Goal: Task Accomplishment & Management: Use online tool/utility

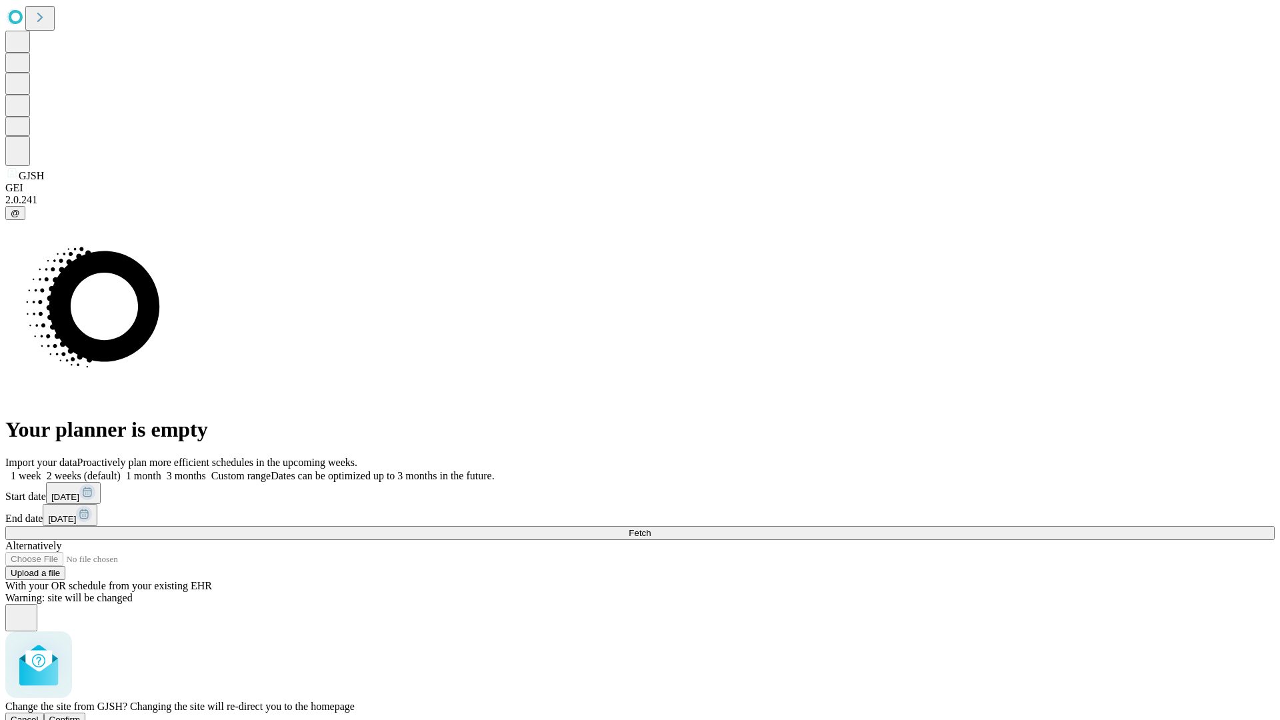
click at [81, 715] on span "Confirm" at bounding box center [64, 720] width 31 height 10
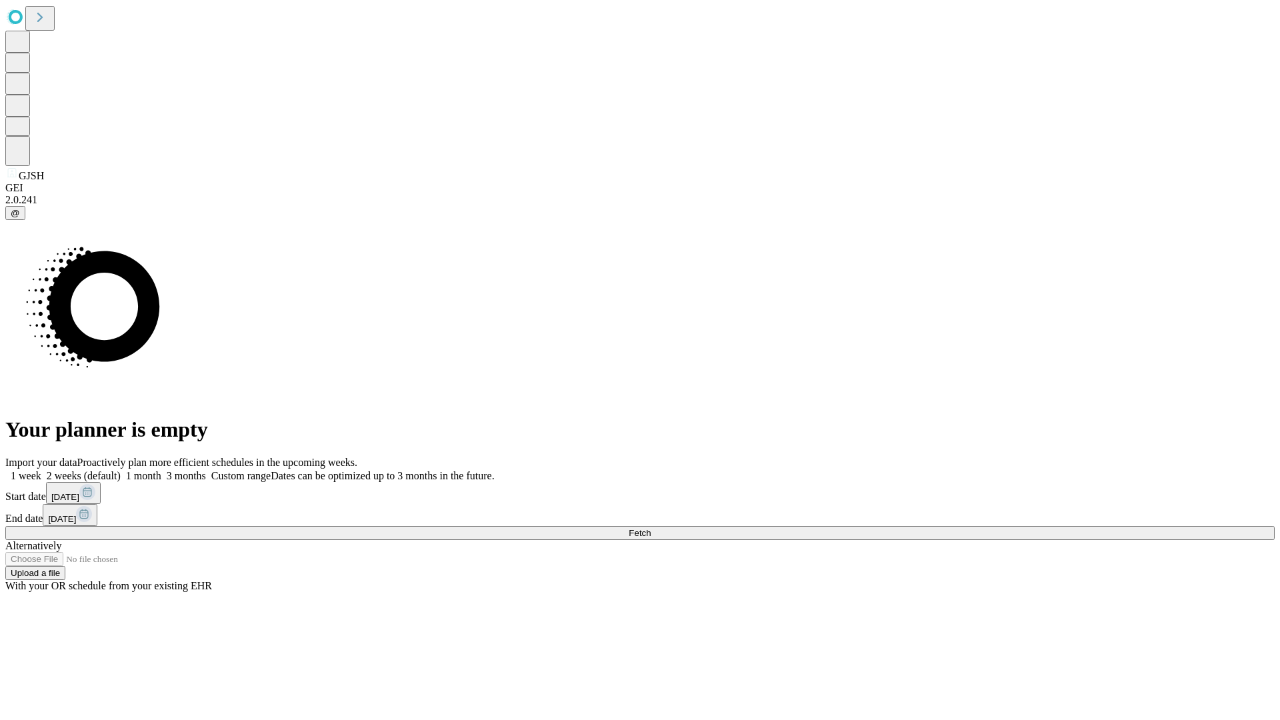
click at [161, 470] on label "1 month" at bounding box center [141, 475] width 41 height 11
click at [651, 528] on span "Fetch" at bounding box center [640, 533] width 22 height 10
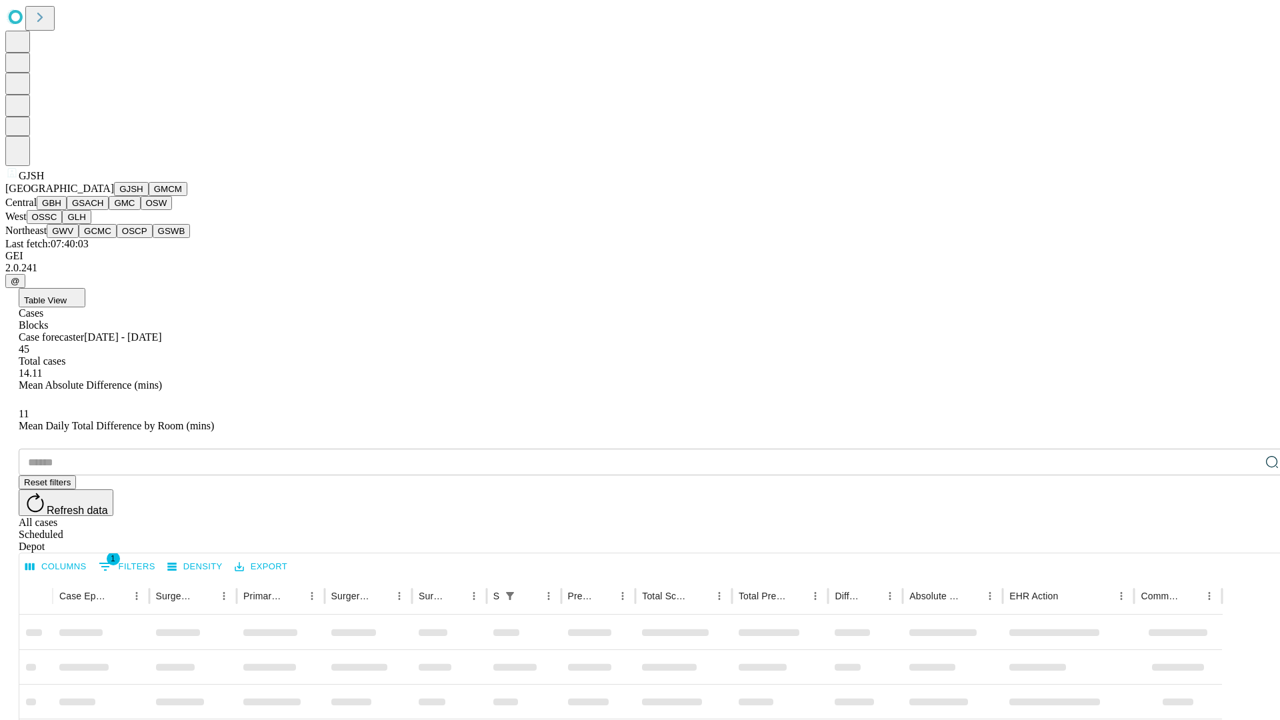
click at [149, 196] on button "GMCM" at bounding box center [168, 189] width 39 height 14
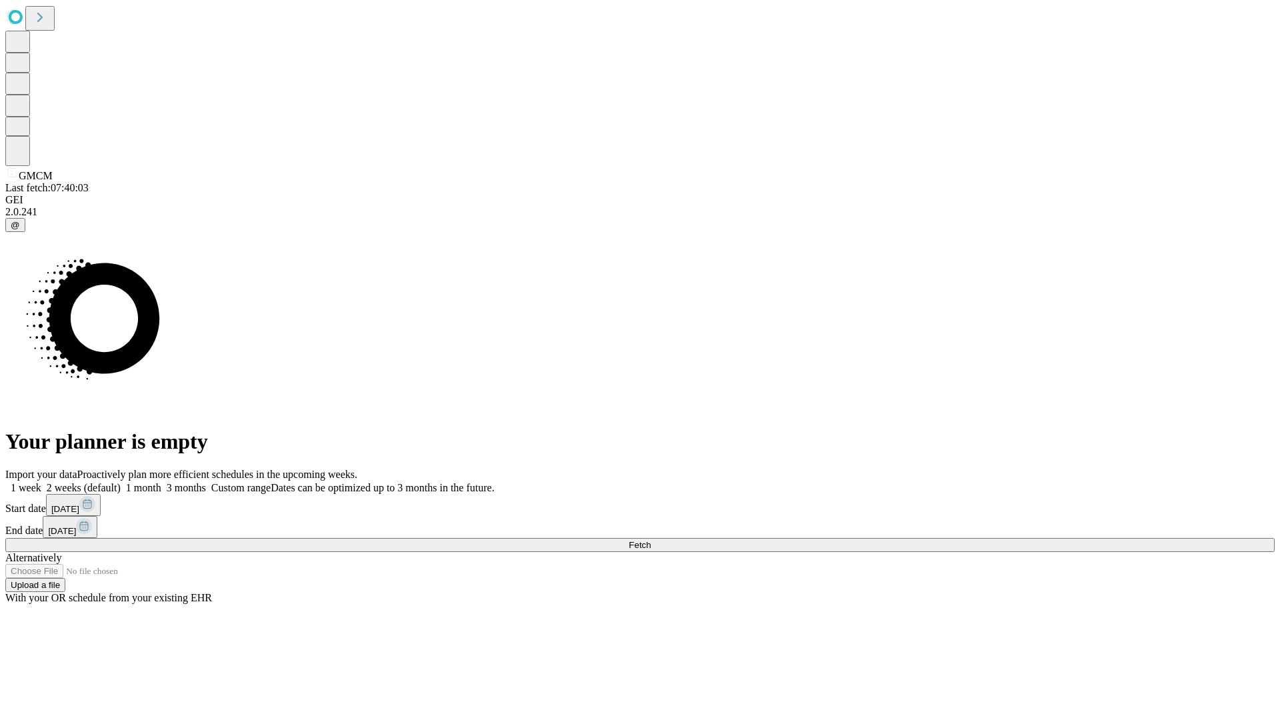
click at [161, 482] on label "1 month" at bounding box center [141, 487] width 41 height 11
click at [651, 540] on span "Fetch" at bounding box center [640, 545] width 22 height 10
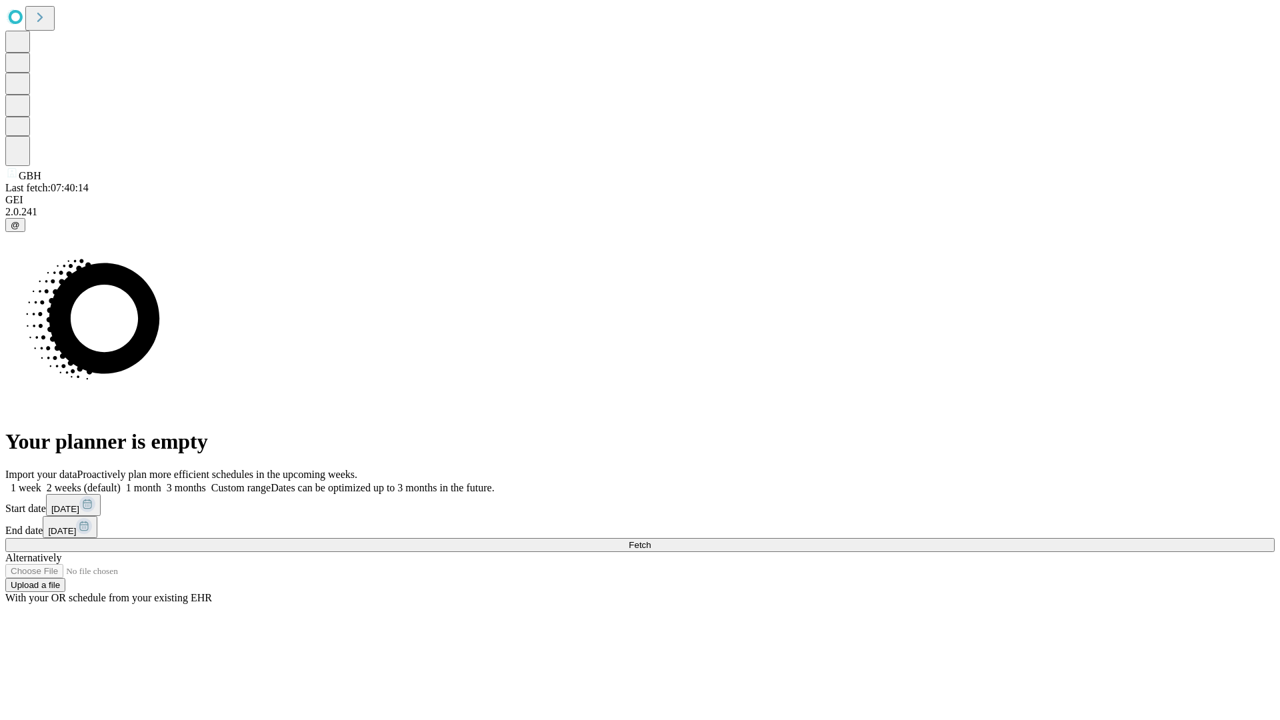
click at [161, 482] on label "1 month" at bounding box center [141, 487] width 41 height 11
click at [651, 540] on span "Fetch" at bounding box center [640, 545] width 22 height 10
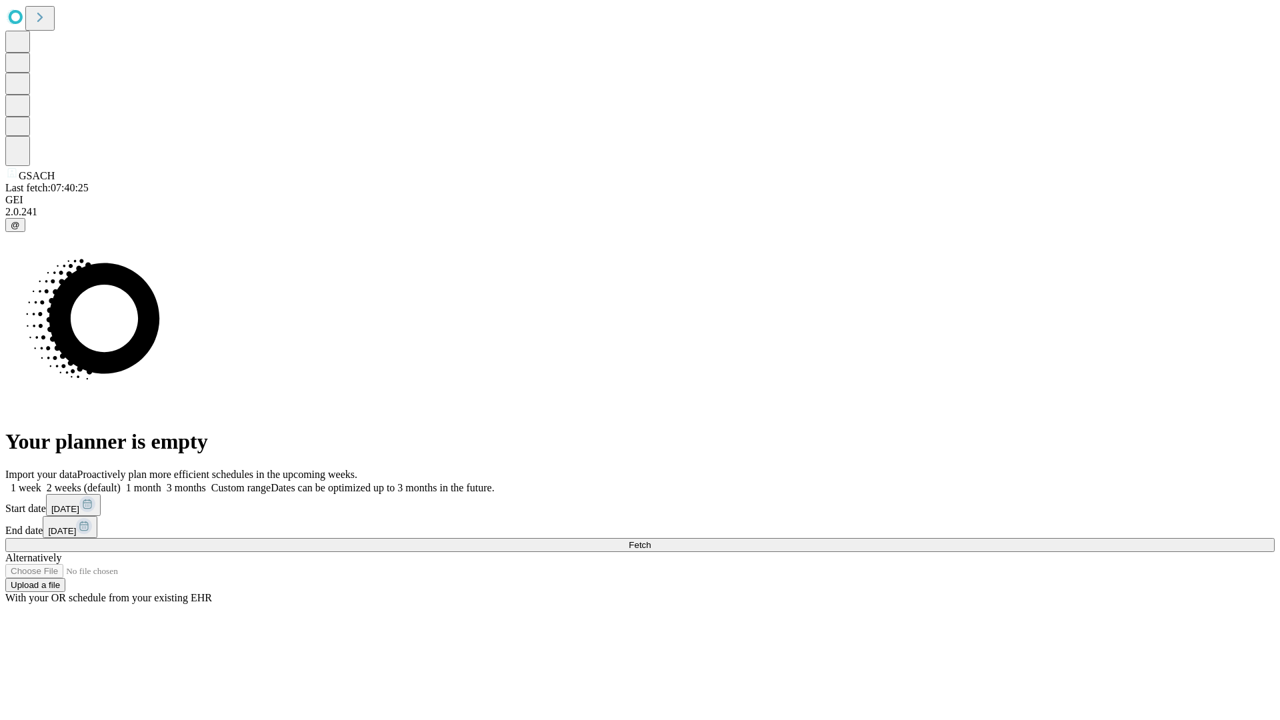
click at [161, 482] on label "1 month" at bounding box center [141, 487] width 41 height 11
click at [651, 540] on span "Fetch" at bounding box center [640, 545] width 22 height 10
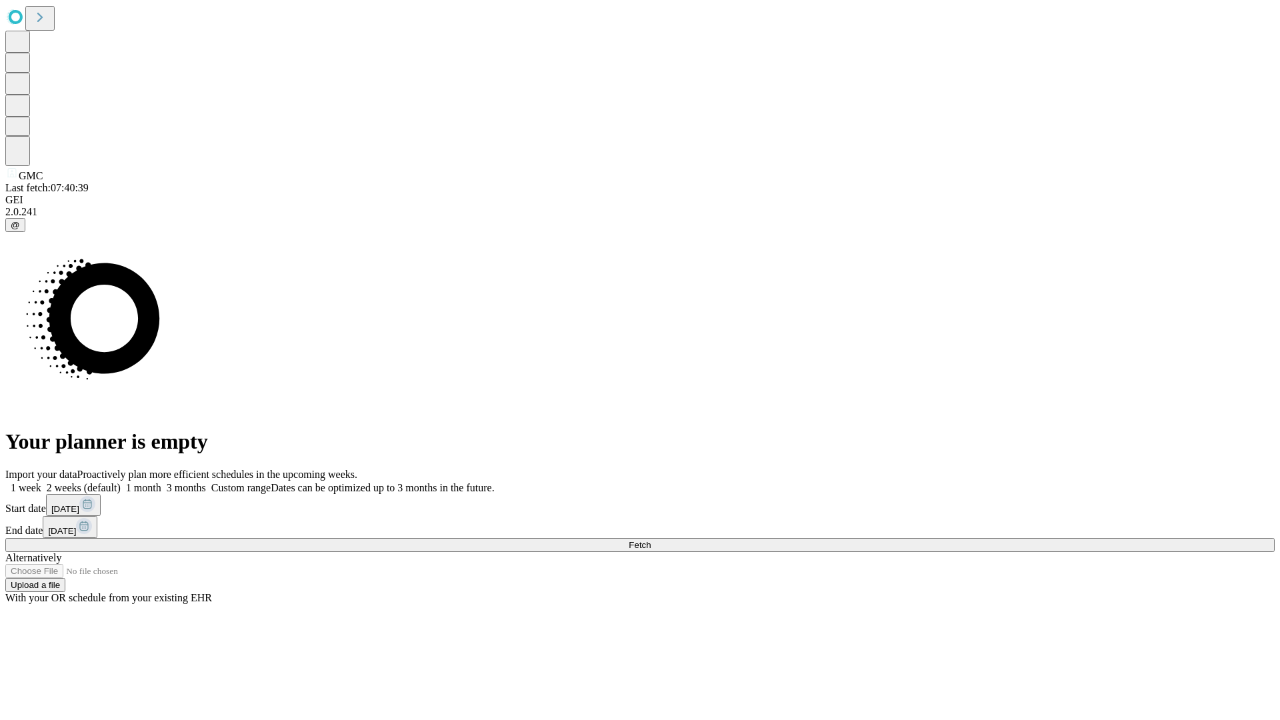
click at [651, 540] on span "Fetch" at bounding box center [640, 545] width 22 height 10
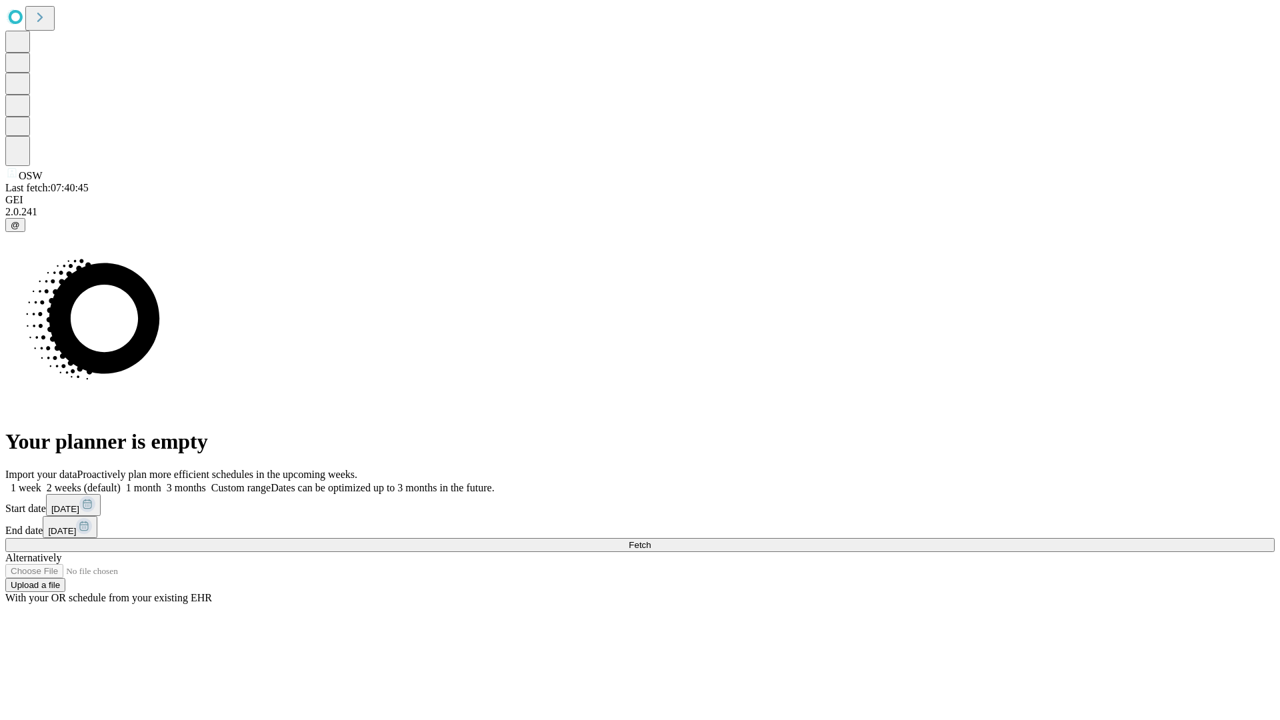
click at [161, 482] on label "1 month" at bounding box center [141, 487] width 41 height 11
click at [651, 540] on span "Fetch" at bounding box center [640, 545] width 22 height 10
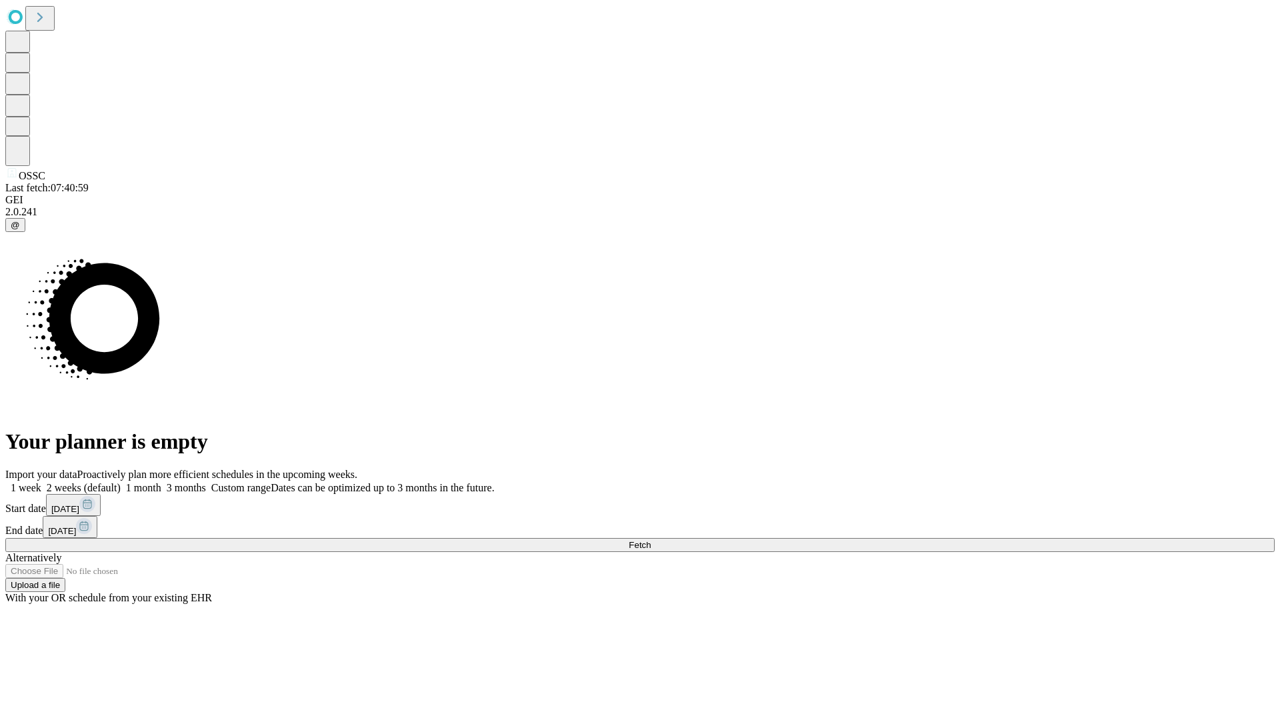
click at [161, 482] on label "1 month" at bounding box center [141, 487] width 41 height 11
click at [651, 540] on span "Fetch" at bounding box center [640, 545] width 22 height 10
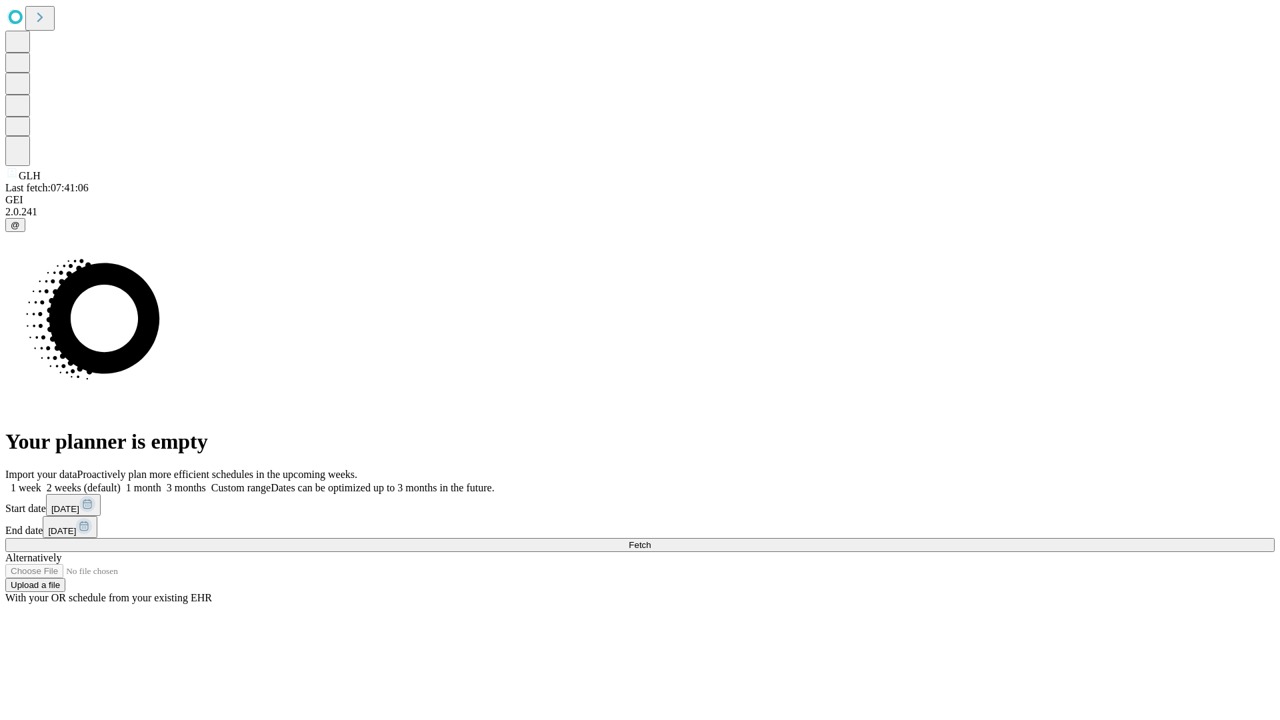
click at [161, 482] on label "1 month" at bounding box center [141, 487] width 41 height 11
click at [651, 540] on span "Fetch" at bounding box center [640, 545] width 22 height 10
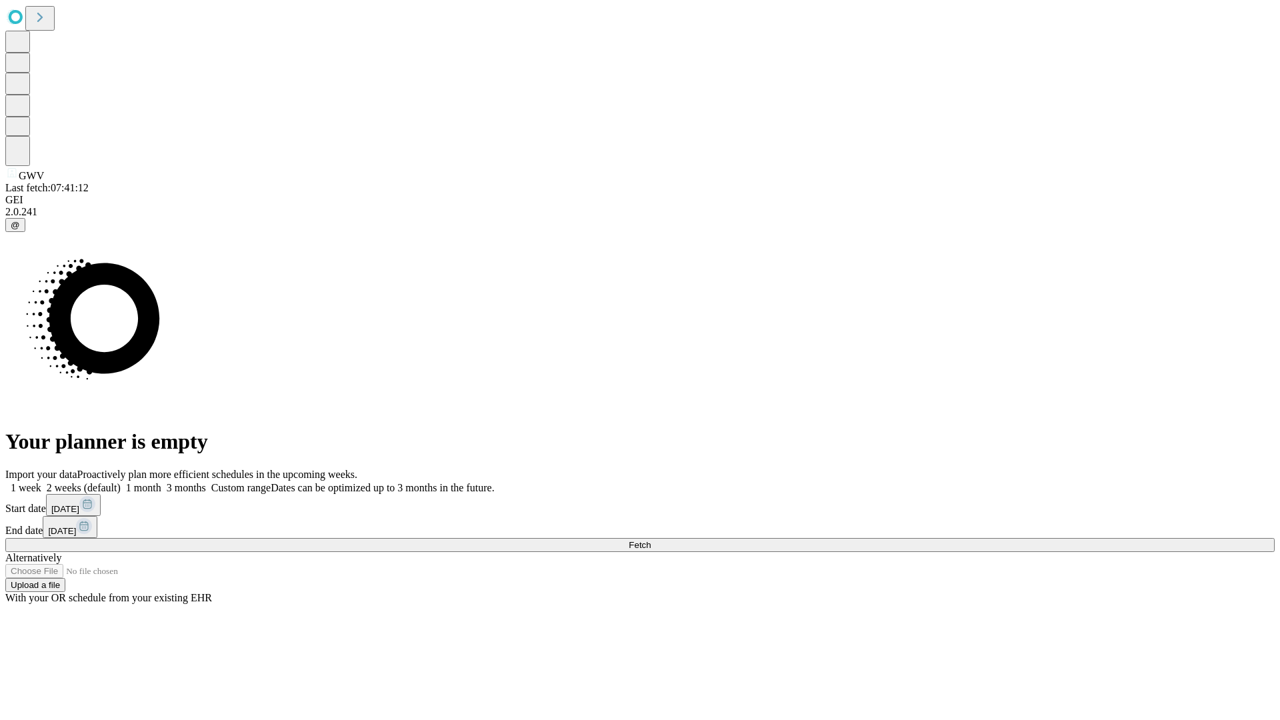
click at [161, 482] on label "1 month" at bounding box center [141, 487] width 41 height 11
click at [651, 540] on span "Fetch" at bounding box center [640, 545] width 22 height 10
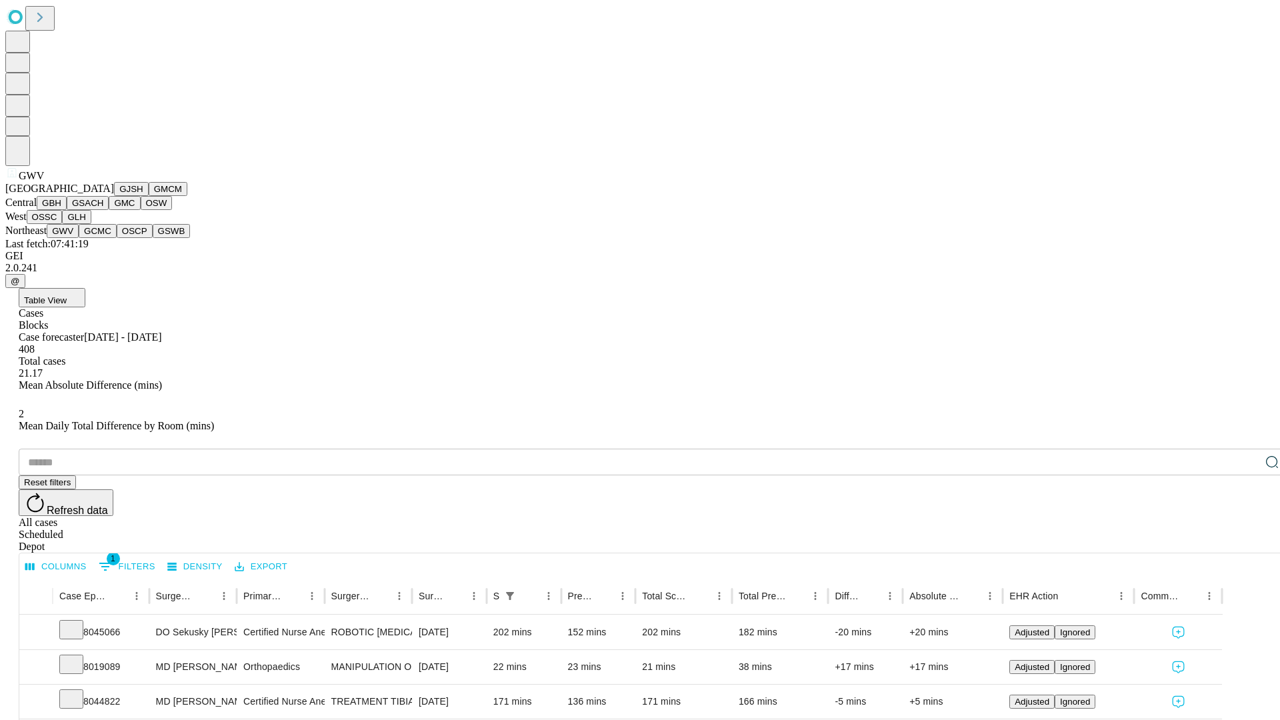
click at [103, 238] on button "GCMC" at bounding box center [98, 231] width 38 height 14
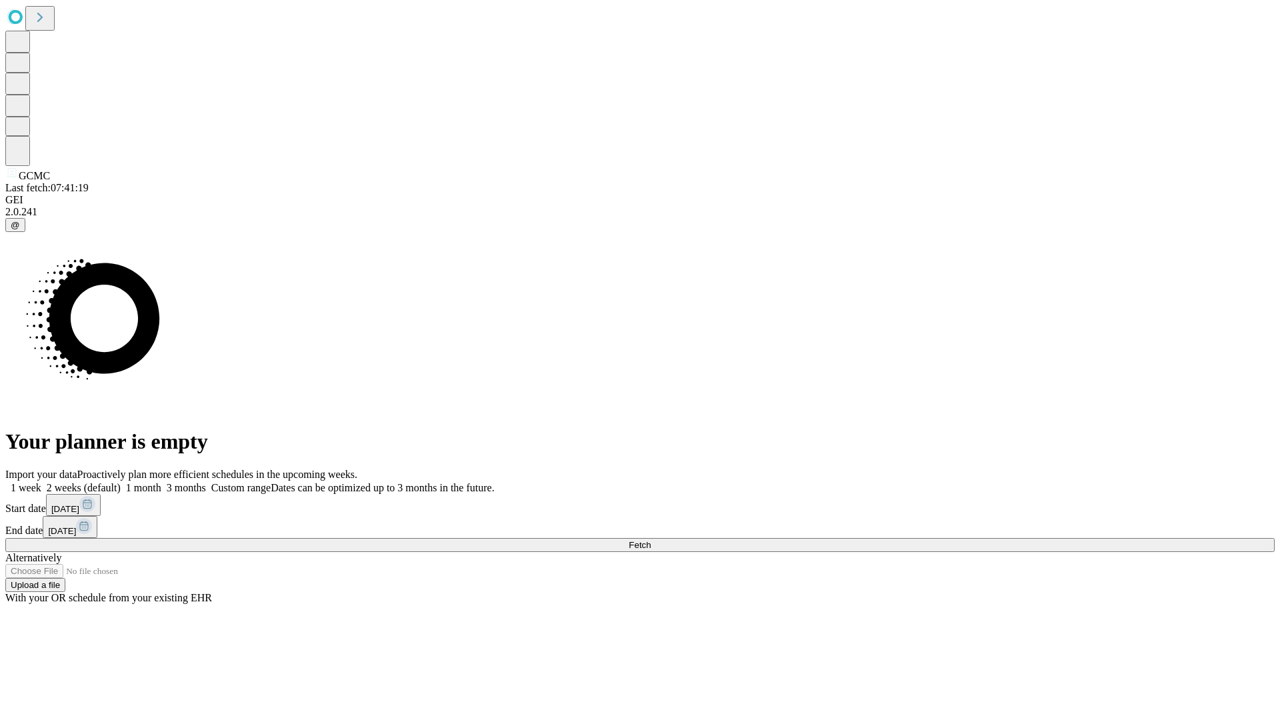
click at [651, 540] on span "Fetch" at bounding box center [640, 545] width 22 height 10
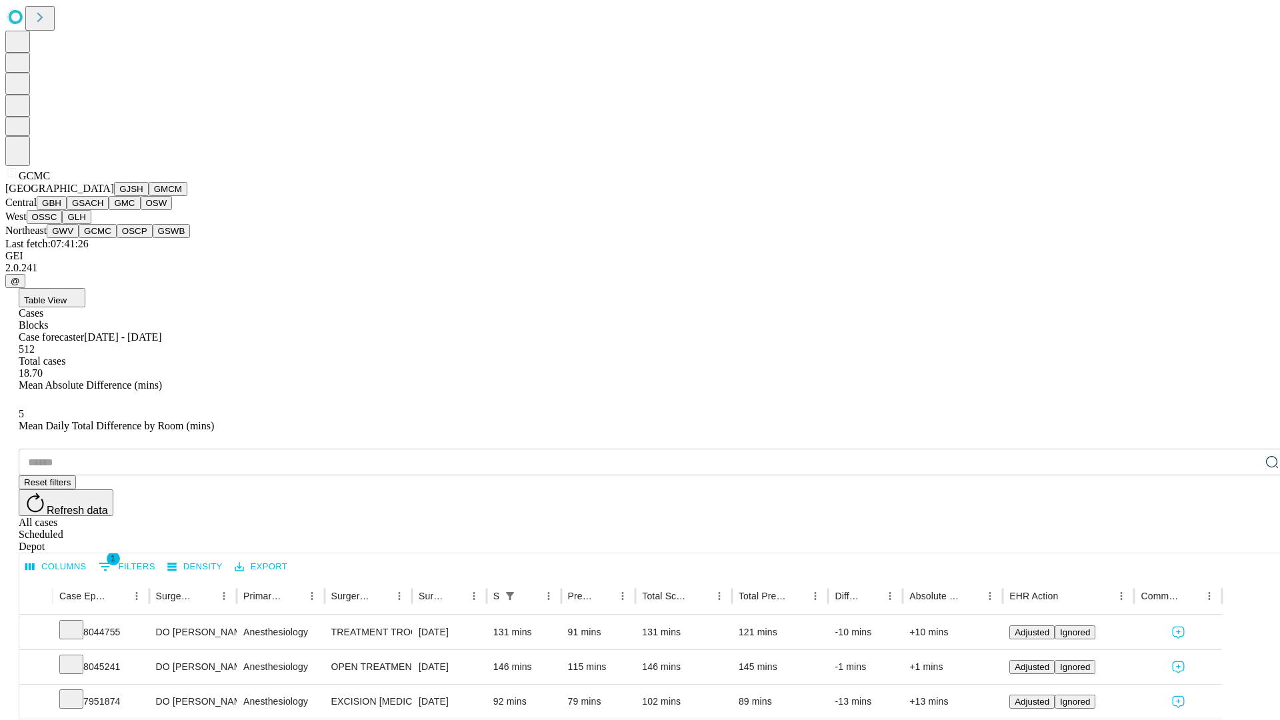
click at [117, 238] on button "OSCP" at bounding box center [135, 231] width 36 height 14
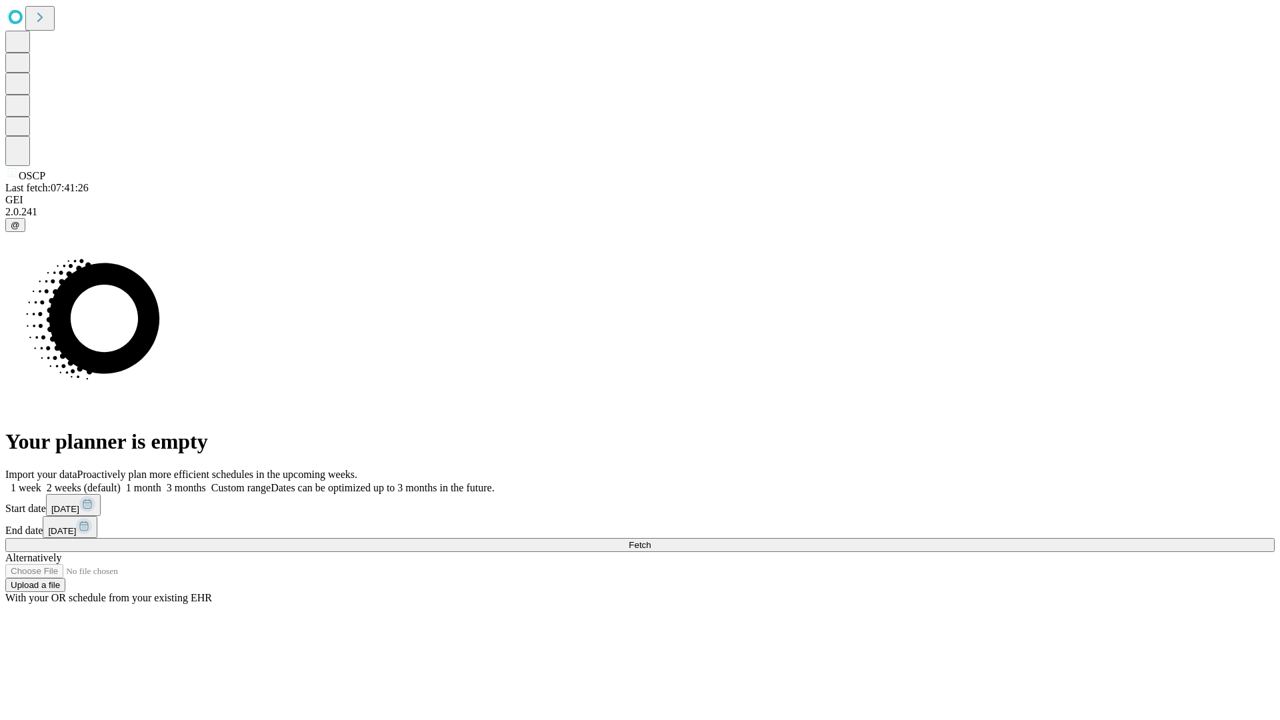
click at [161, 482] on label "1 month" at bounding box center [141, 487] width 41 height 11
click at [651, 540] on span "Fetch" at bounding box center [640, 545] width 22 height 10
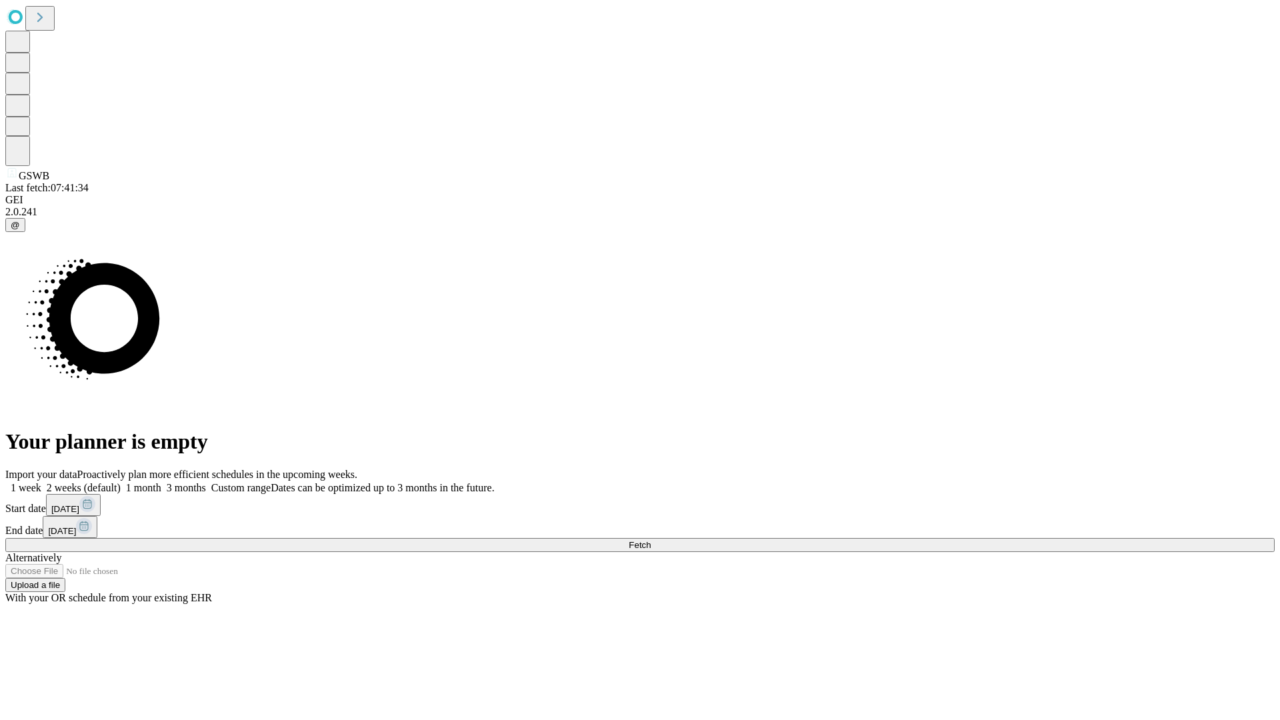
click at [161, 482] on label "1 month" at bounding box center [141, 487] width 41 height 11
click at [651, 540] on span "Fetch" at bounding box center [640, 545] width 22 height 10
